Goal: Navigation & Orientation: Go to known website

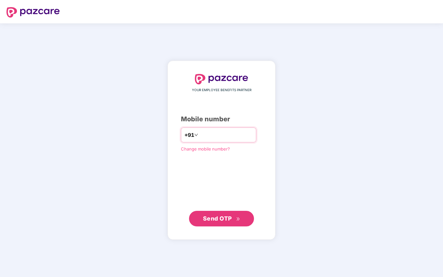
click at [204, 133] on input "number" at bounding box center [225, 135] width 53 height 10
type input "**********"
click at [210, 216] on span "Send OTP" at bounding box center [217, 218] width 29 height 7
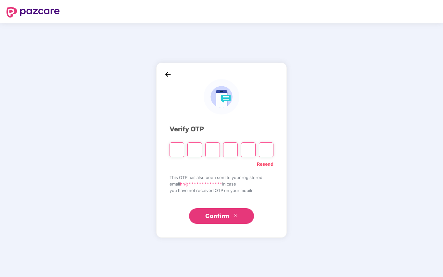
click at [175, 150] on input "Please enter verification code. Digit 1" at bounding box center [176, 149] width 15 height 15
type input "*"
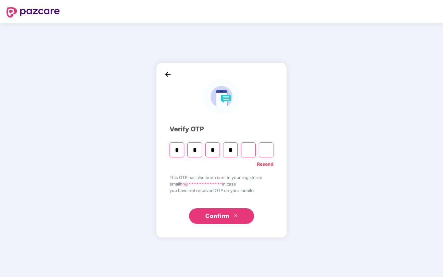
type input "*"
